Goal: Task Accomplishment & Management: Manage account settings

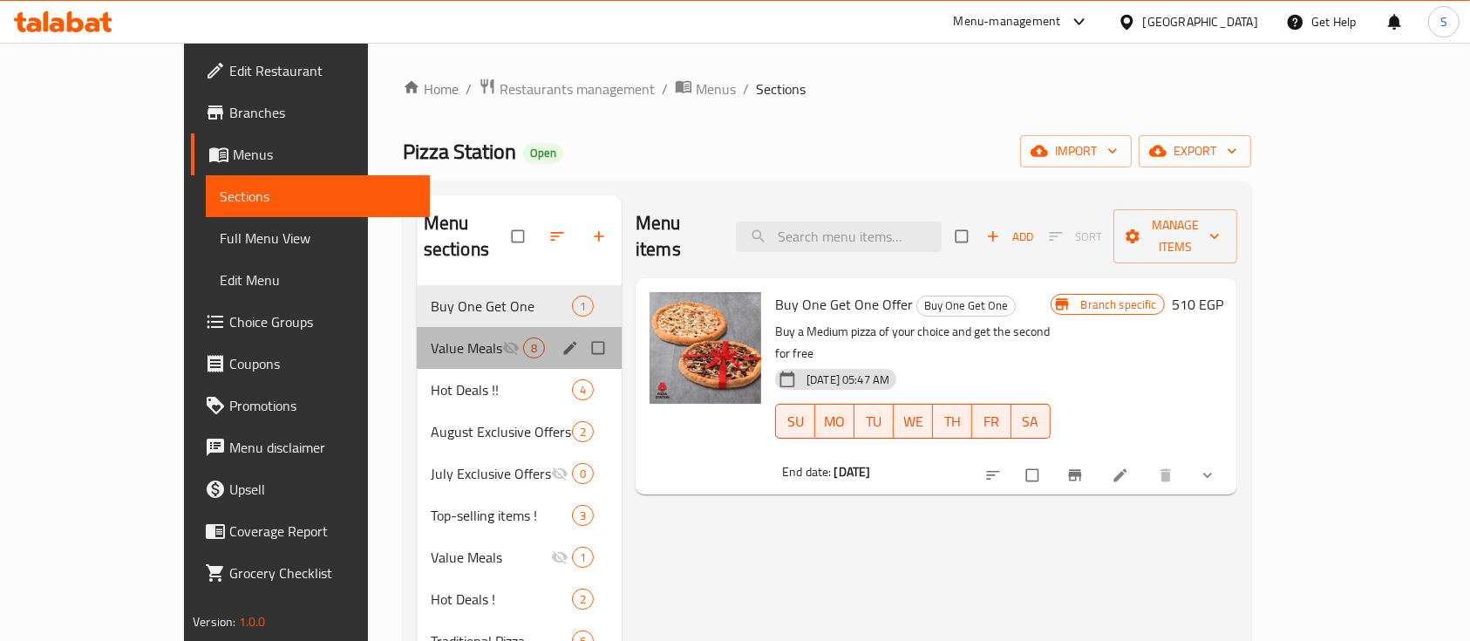
click at [417, 336] on div "Value Meals 8" at bounding box center [519, 348] width 205 height 42
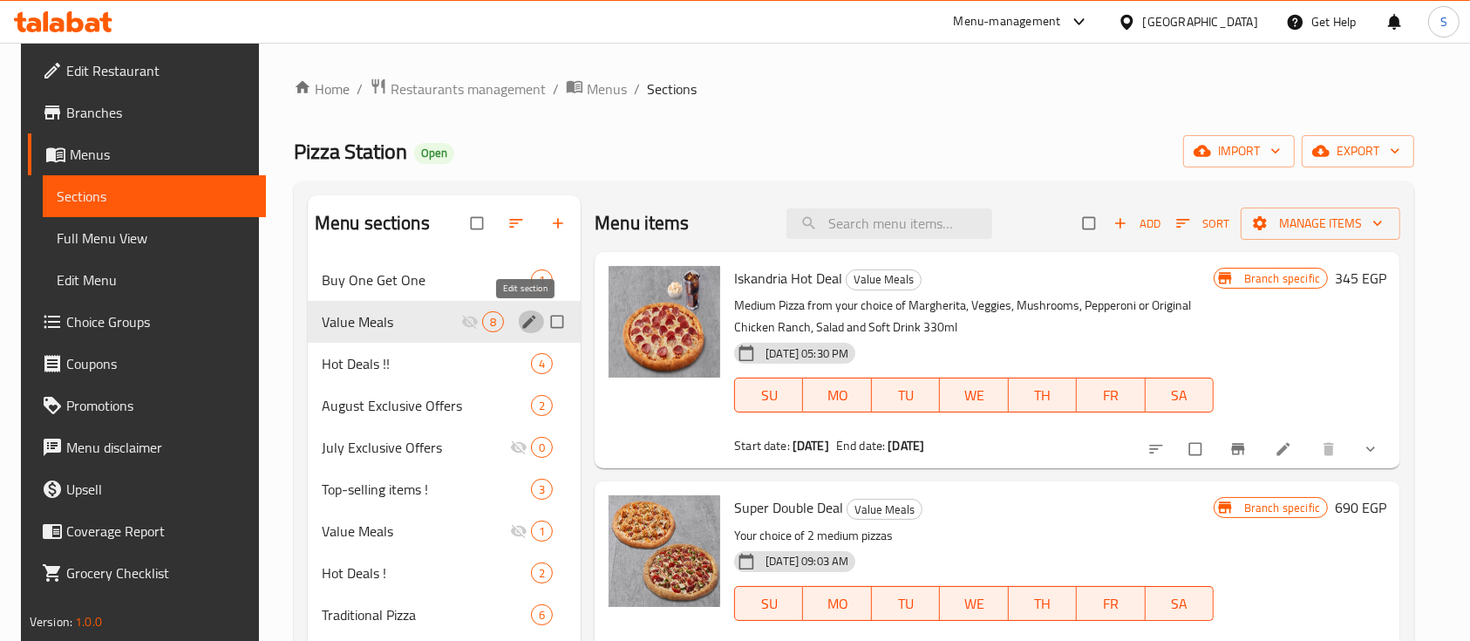
click at [527, 323] on icon "edit" at bounding box center [528, 321] width 17 height 17
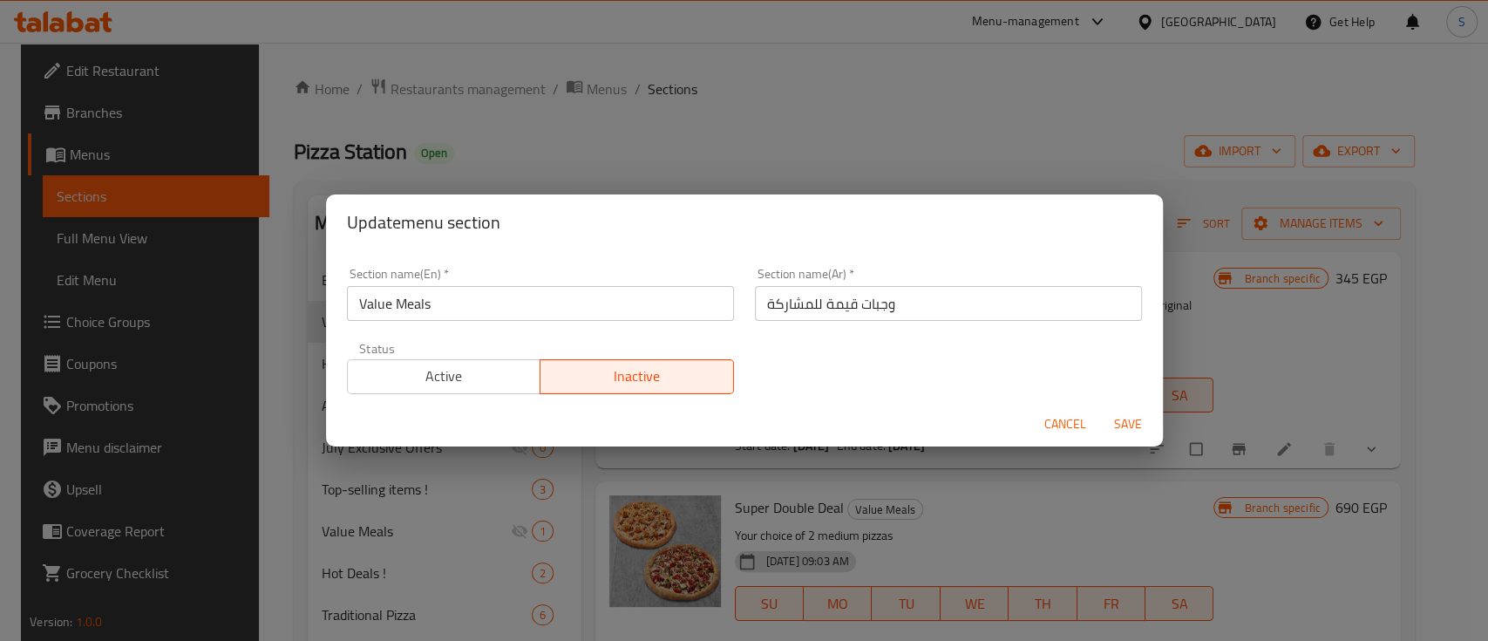
click at [491, 372] on span "Active" at bounding box center [445, 376] width 180 height 25
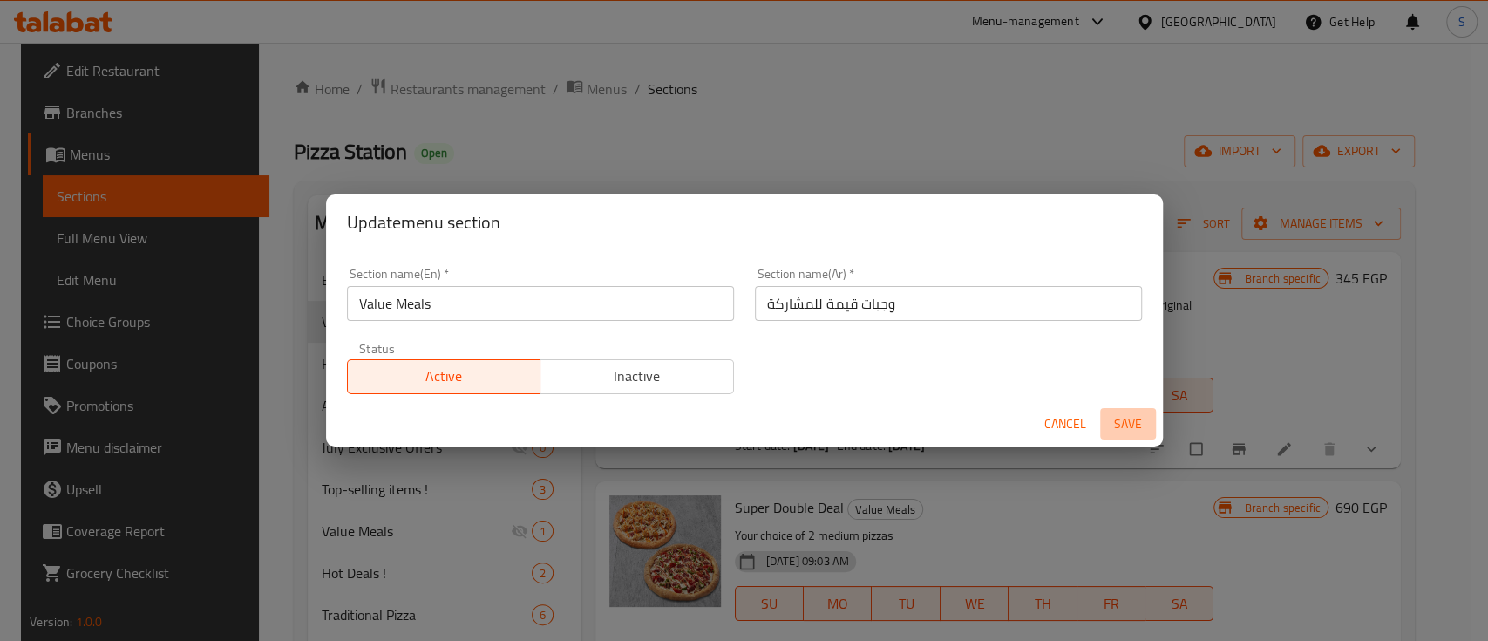
click at [1127, 422] on span "Save" at bounding box center [1128, 424] width 42 height 22
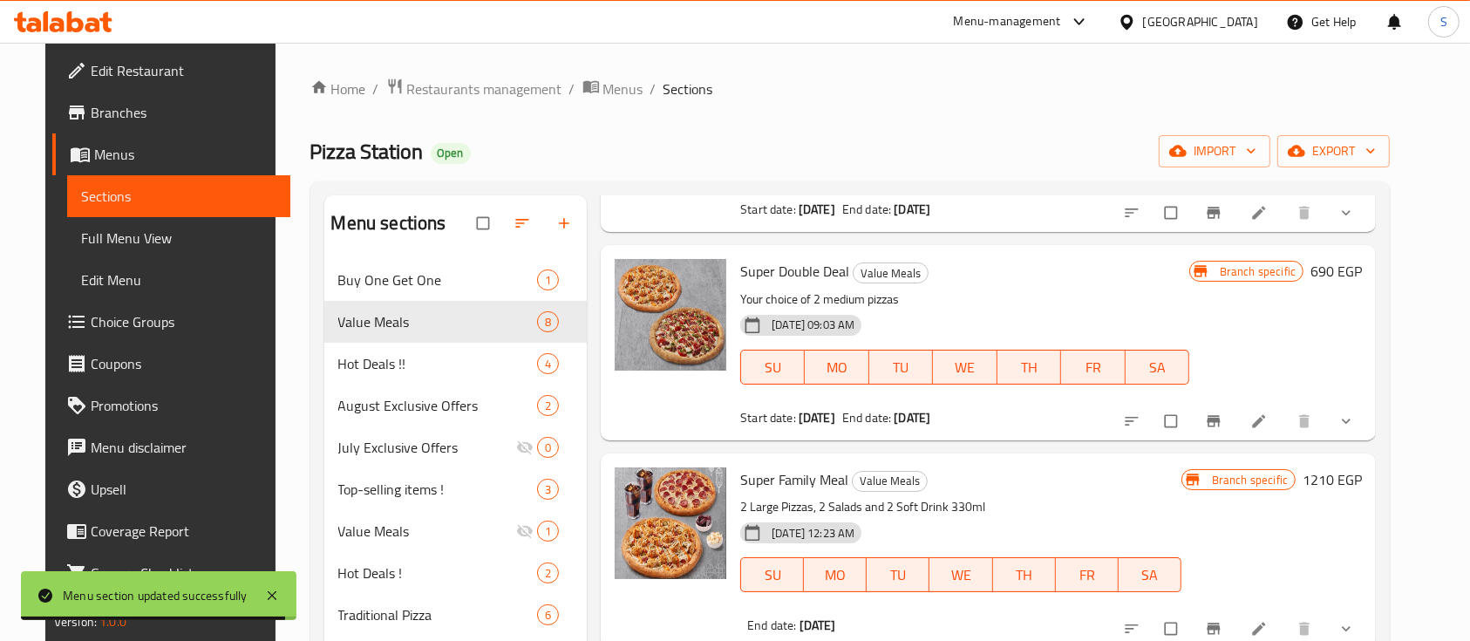
scroll to position [237, 0]
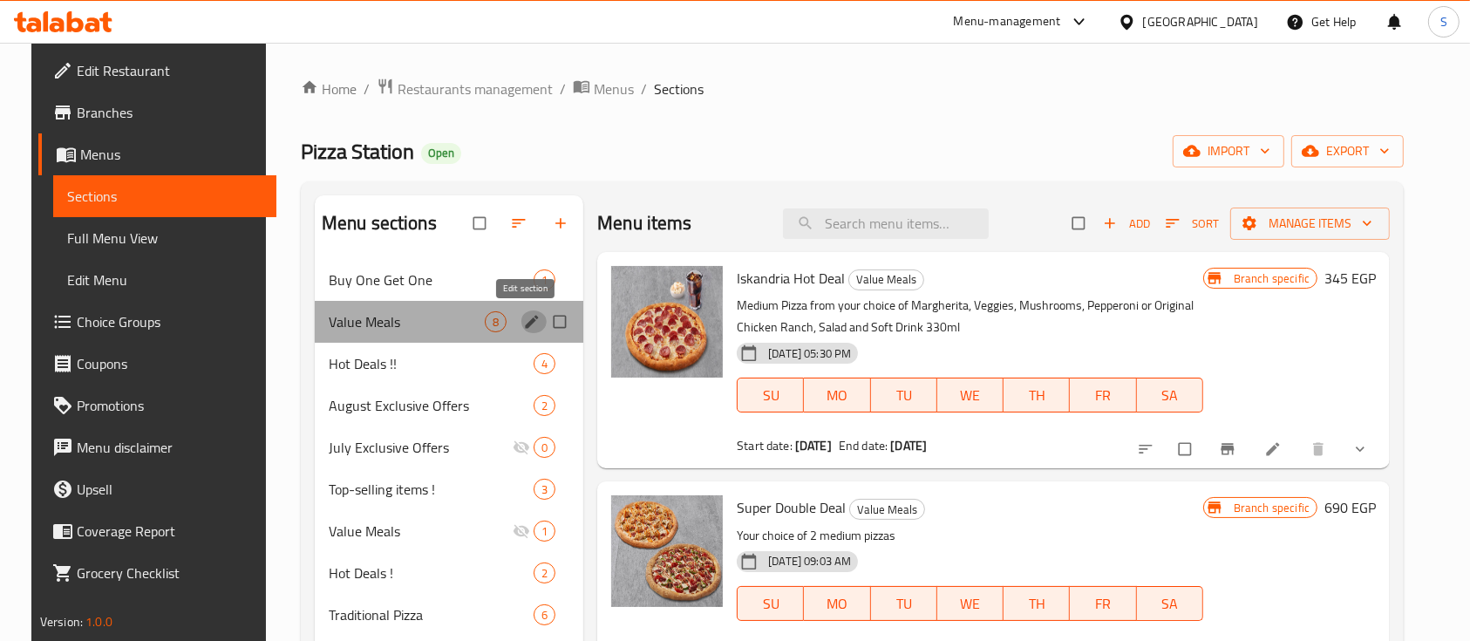
click at [530, 329] on icon "edit" at bounding box center [531, 321] width 17 height 17
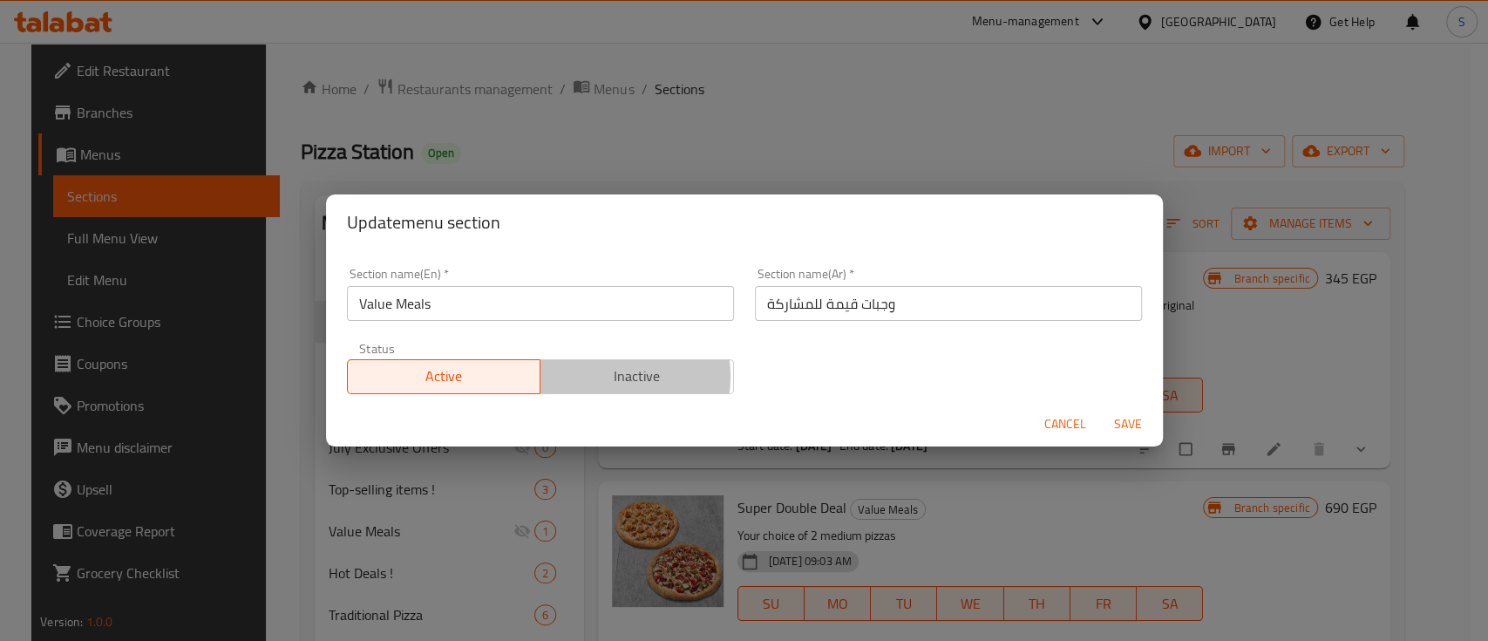
click at [602, 376] on span "Inactive" at bounding box center [637, 376] width 180 height 25
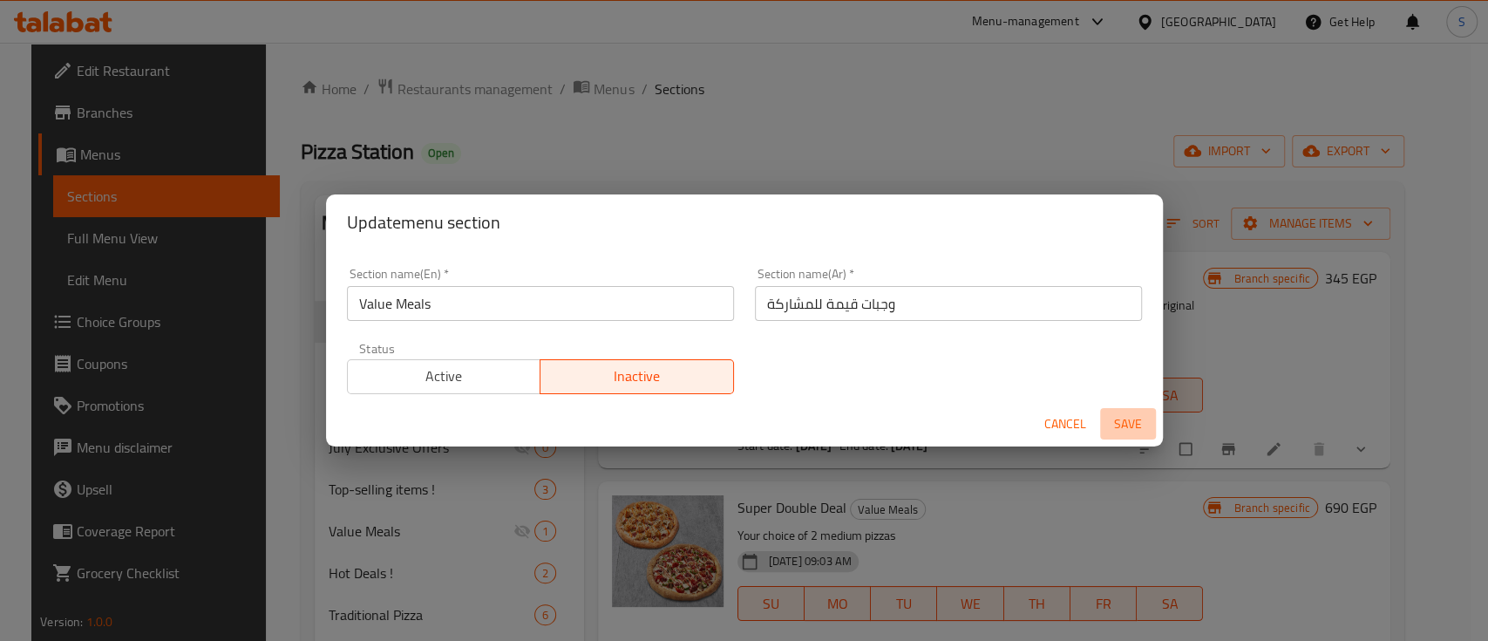
click at [1101, 428] on button "Save" at bounding box center [1128, 424] width 56 height 32
